Goal: Task Accomplishment & Management: Use online tool/utility

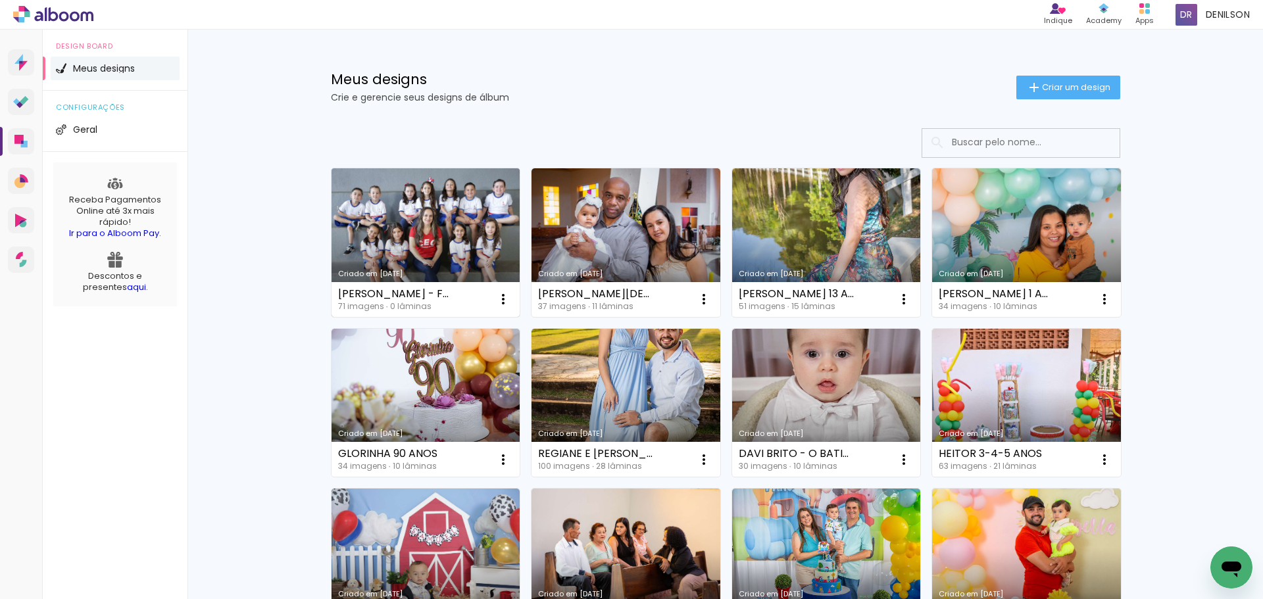
click at [441, 237] on link "Criado em [DATE]" at bounding box center [426, 242] width 189 height 149
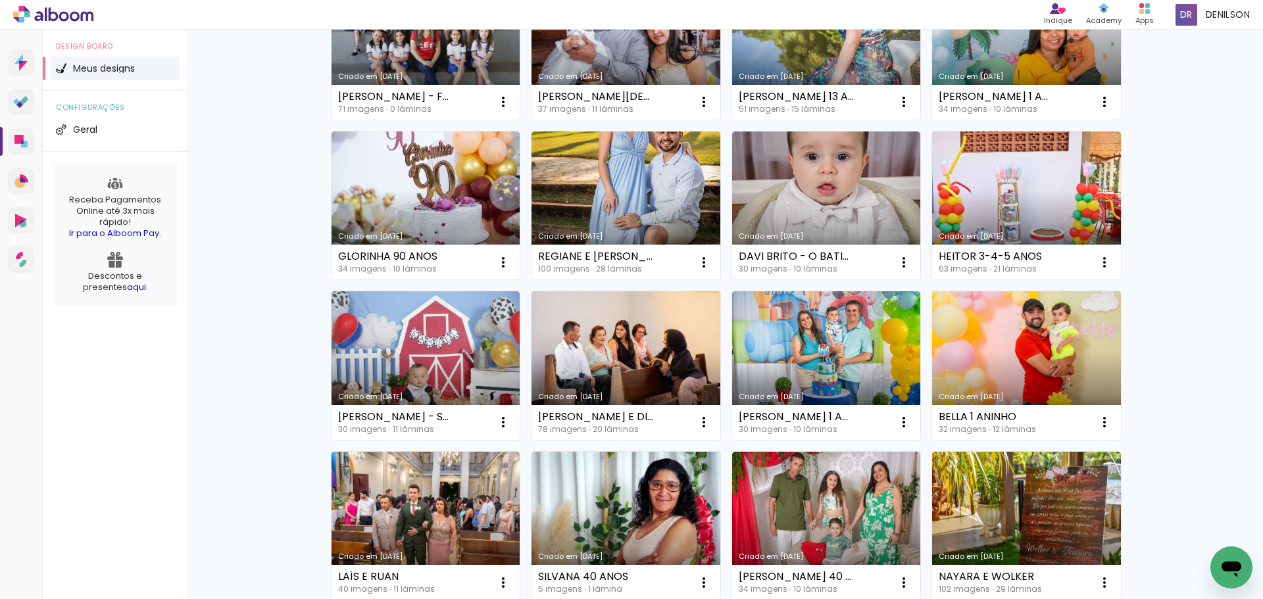
scroll to position [263, 0]
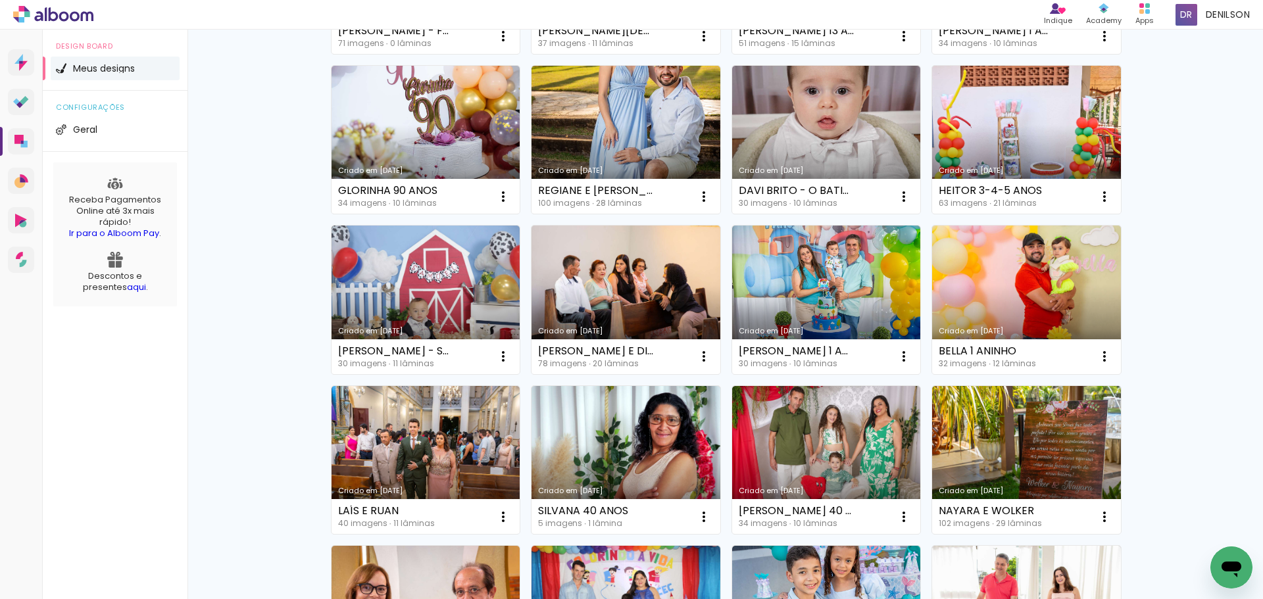
click at [1049, 451] on link "Criado em [DATE]" at bounding box center [1026, 460] width 189 height 149
